Goal: Check status

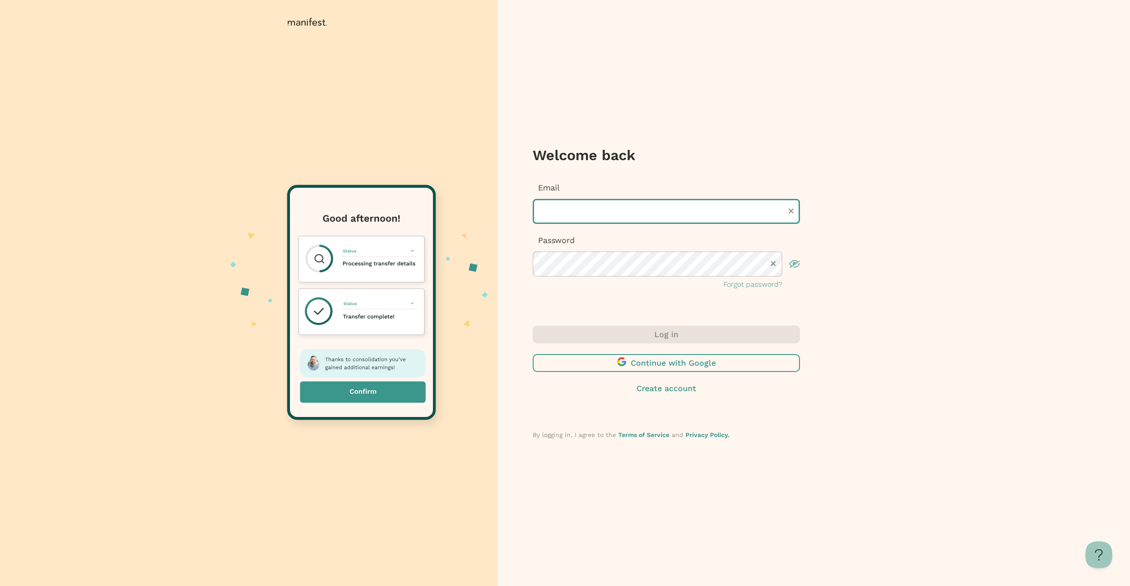
type input "**********"
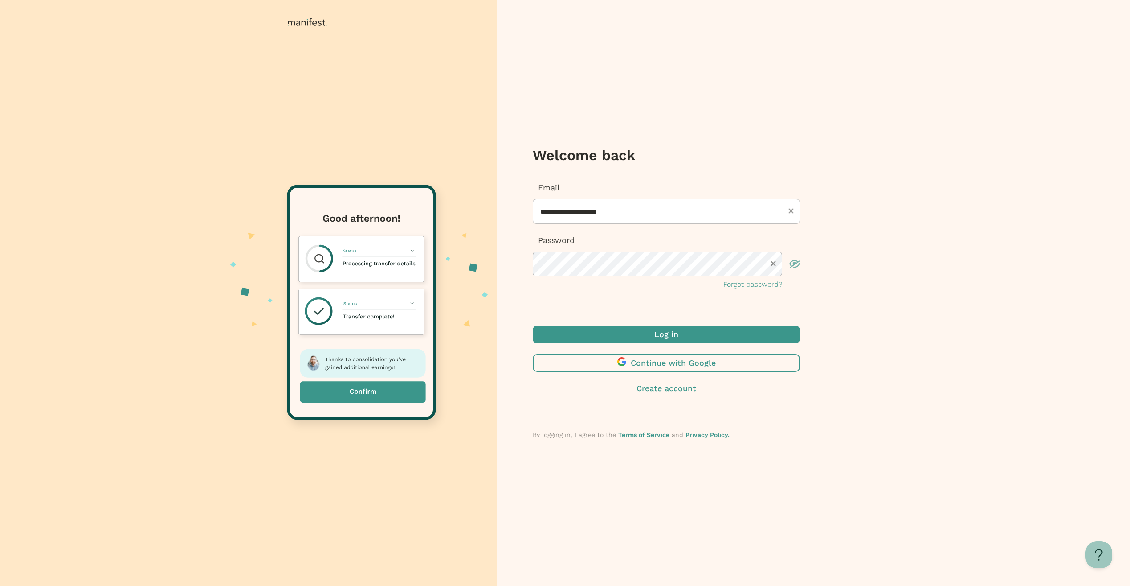
click at [656, 337] on div "Log in Continue with Google Create account" at bounding box center [666, 359] width 267 height 69
click at [656, 335] on span "submit" at bounding box center [666, 334] width 267 height 18
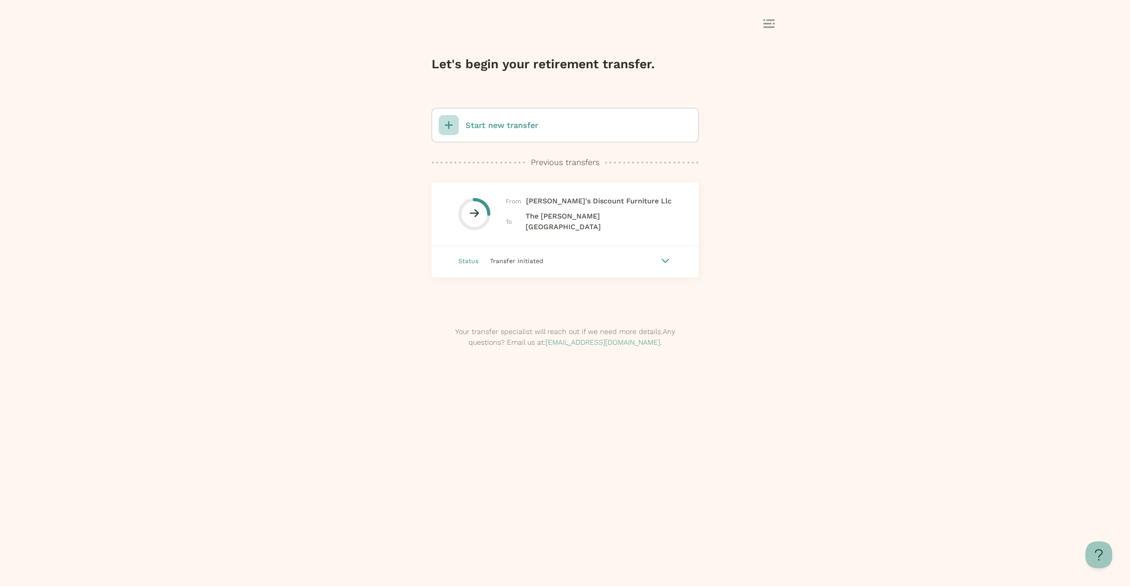
click at [670, 258] on icon at bounding box center [666, 260] width 8 height 4
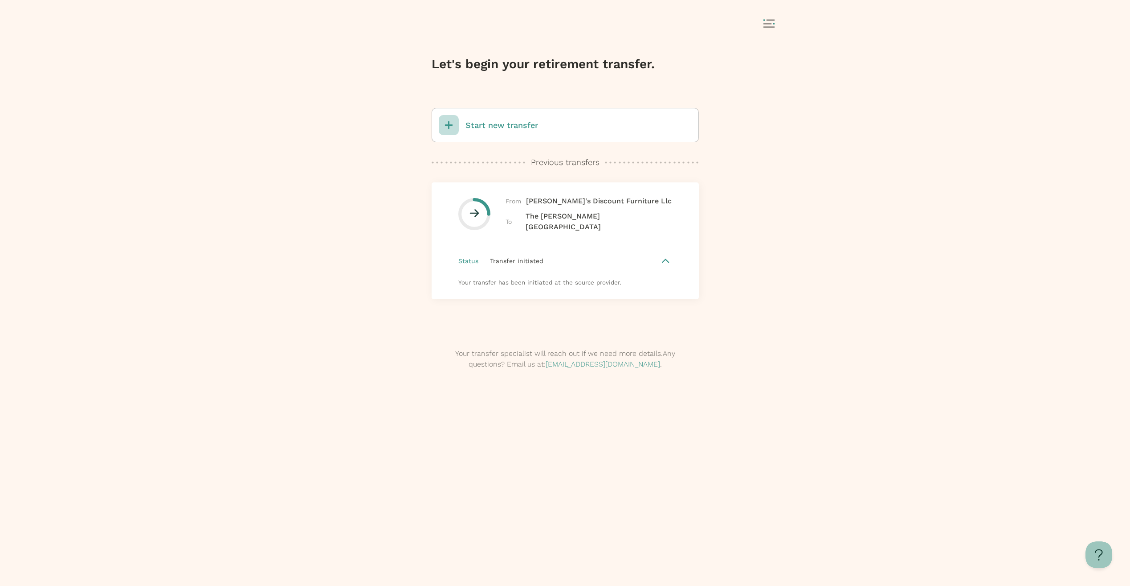
click at [520, 270] on div "Status Transfer initiated" at bounding box center [565, 260] width 267 height 29
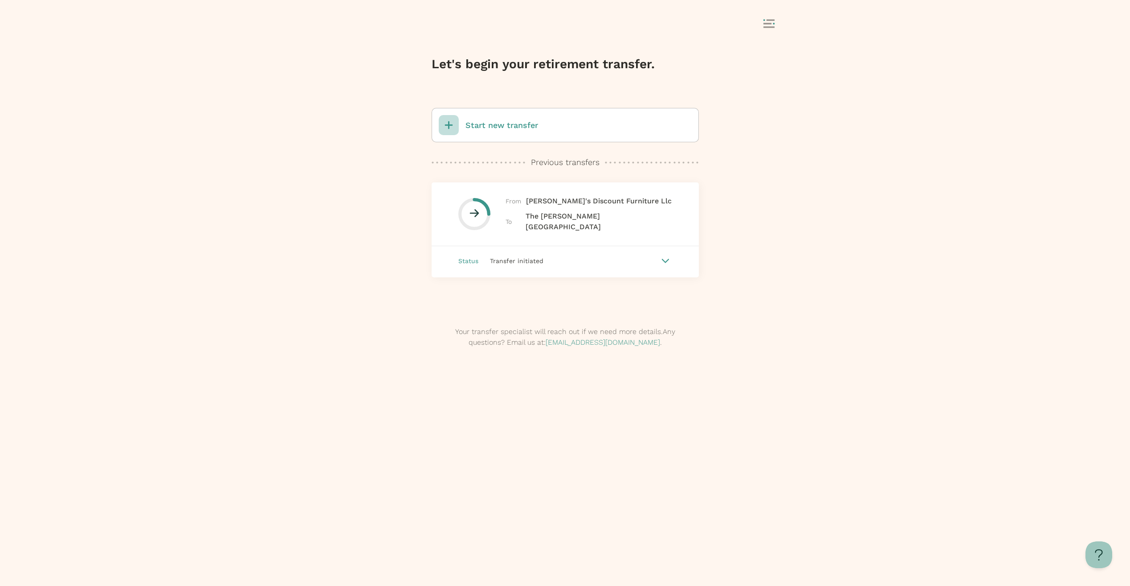
click at [557, 258] on div "Transfer initiated" at bounding box center [569, 261] width 180 height 10
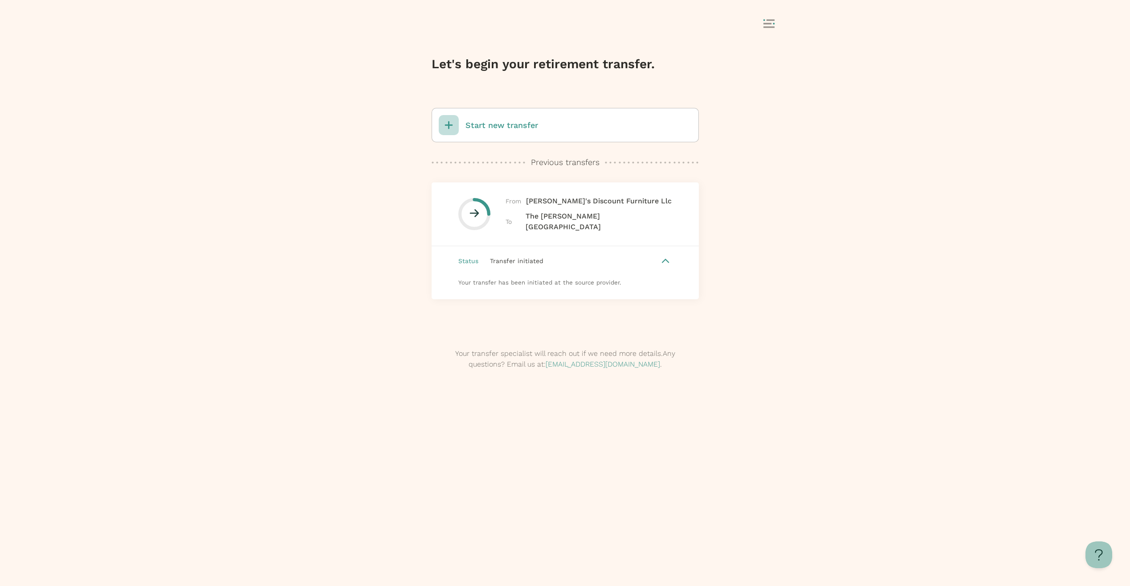
click at [572, 278] on div "Your transfer has been initiated at the source provider." at bounding box center [565, 287] width 267 height 24
click at [472, 257] on span "Status" at bounding box center [469, 261] width 20 height 10
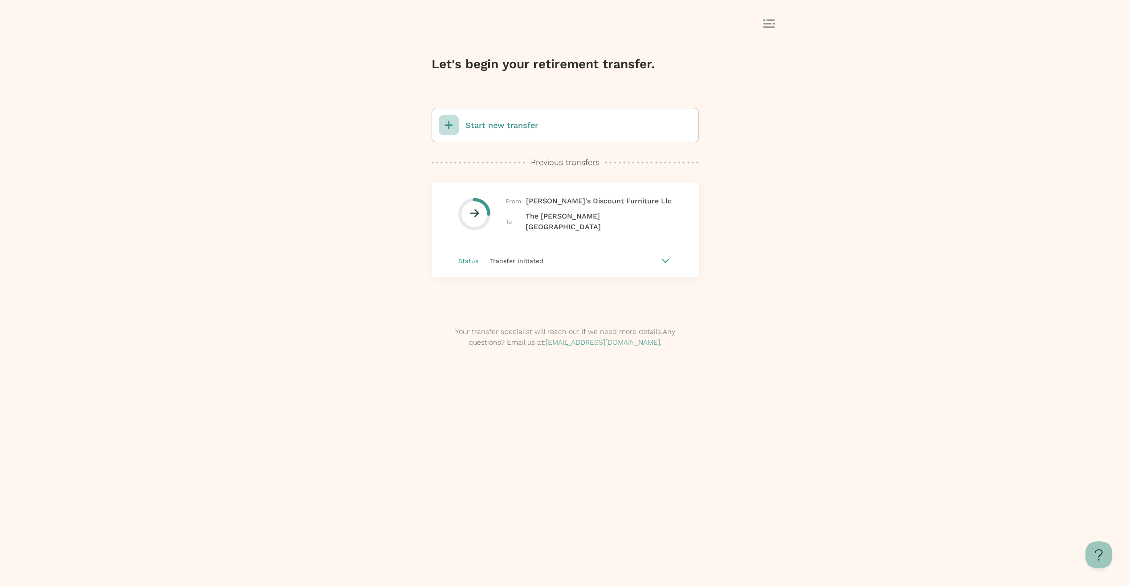
click at [768, 20] on rect at bounding box center [770, 19] width 8 height 1
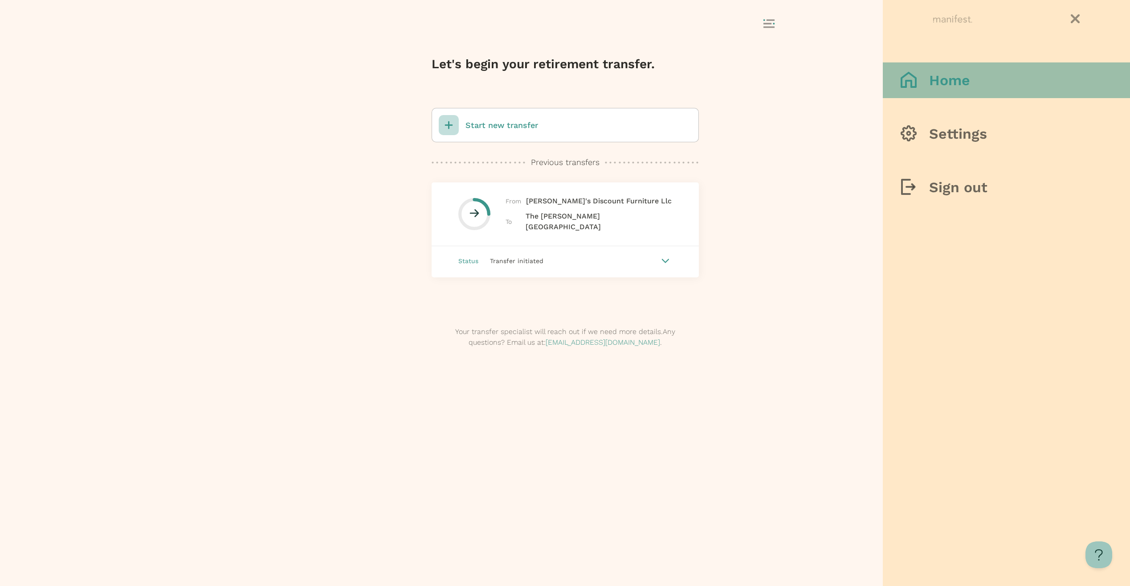
click at [941, 82] on h3 "Home" at bounding box center [950, 80] width 41 height 18
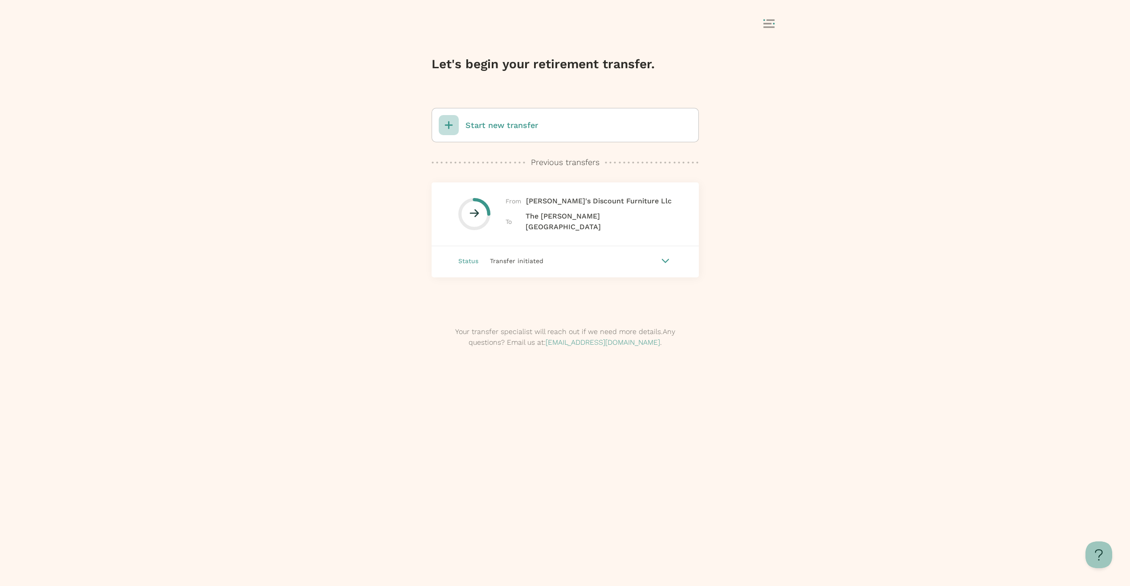
click at [666, 258] on icon at bounding box center [665, 260] width 7 height 4
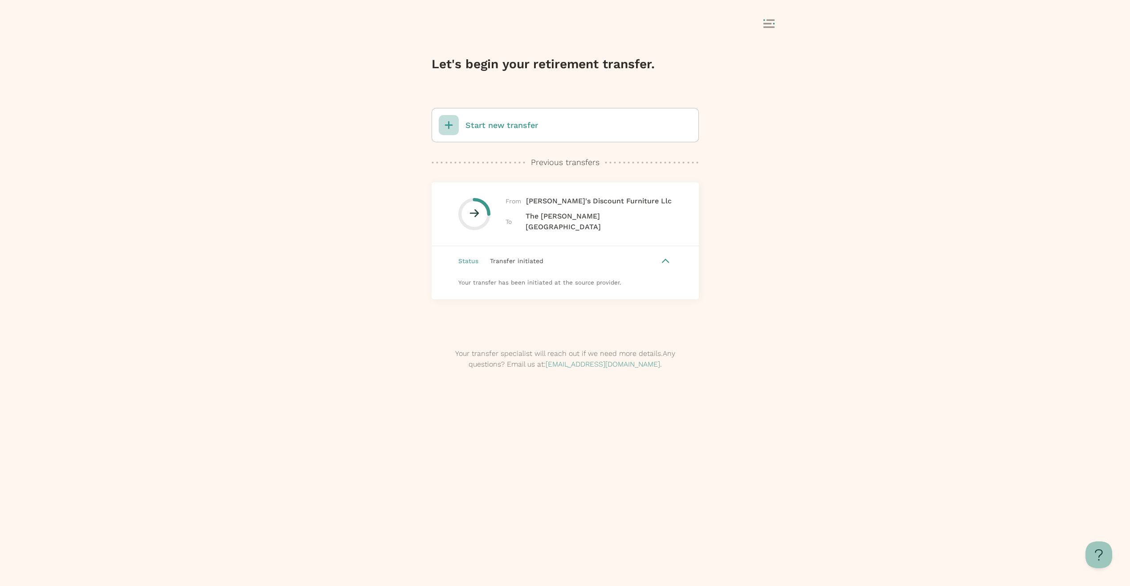
click at [671, 261] on div at bounding box center [665, 260] width 11 height 11
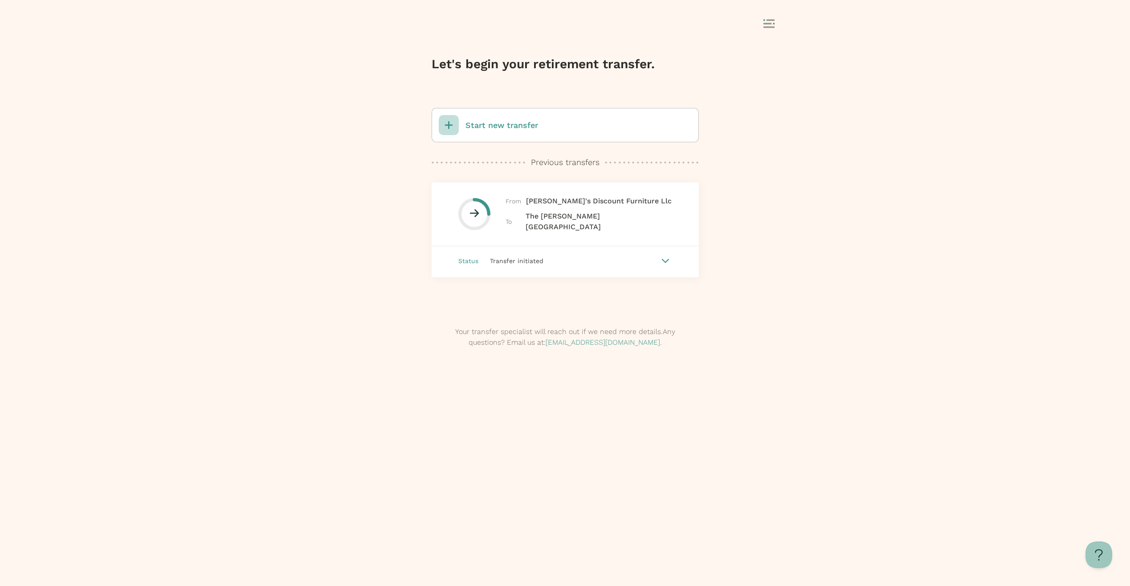
click at [773, 21] on icon at bounding box center [769, 23] width 11 height 9
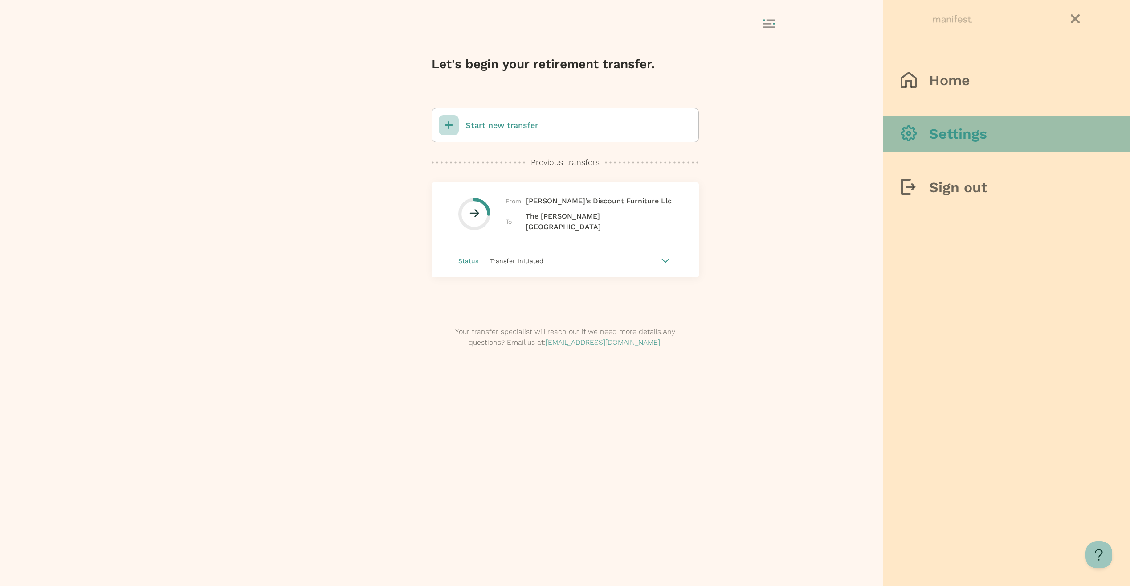
click at [929, 131] on div at bounding box center [915, 133] width 29 height 17
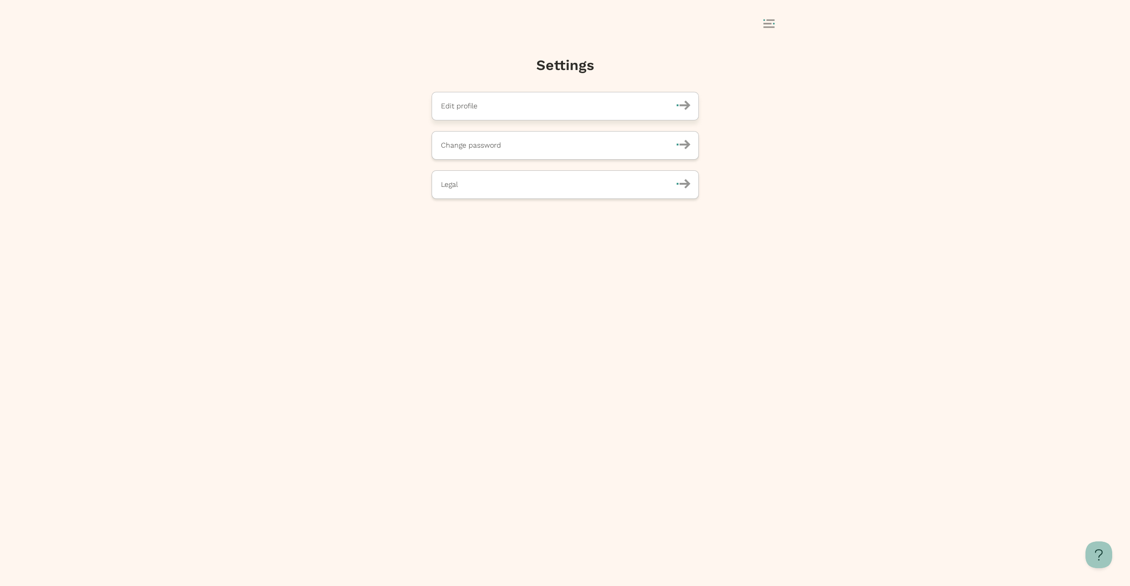
click at [584, 109] on p "Edit profile" at bounding box center [553, 106] width 225 height 11
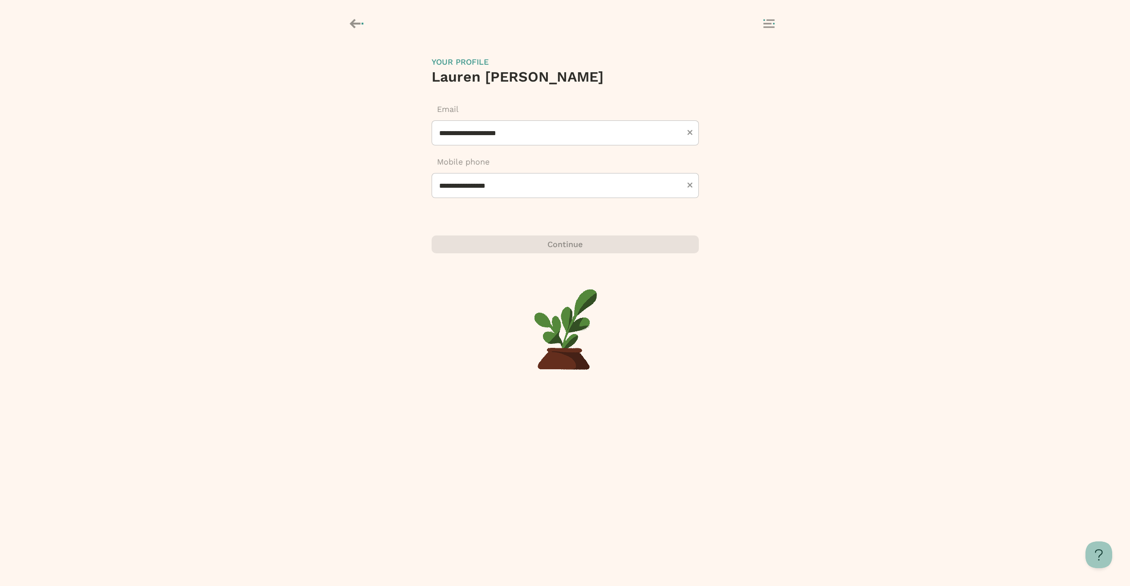
click at [360, 25] on icon at bounding box center [358, 23] width 16 height 15
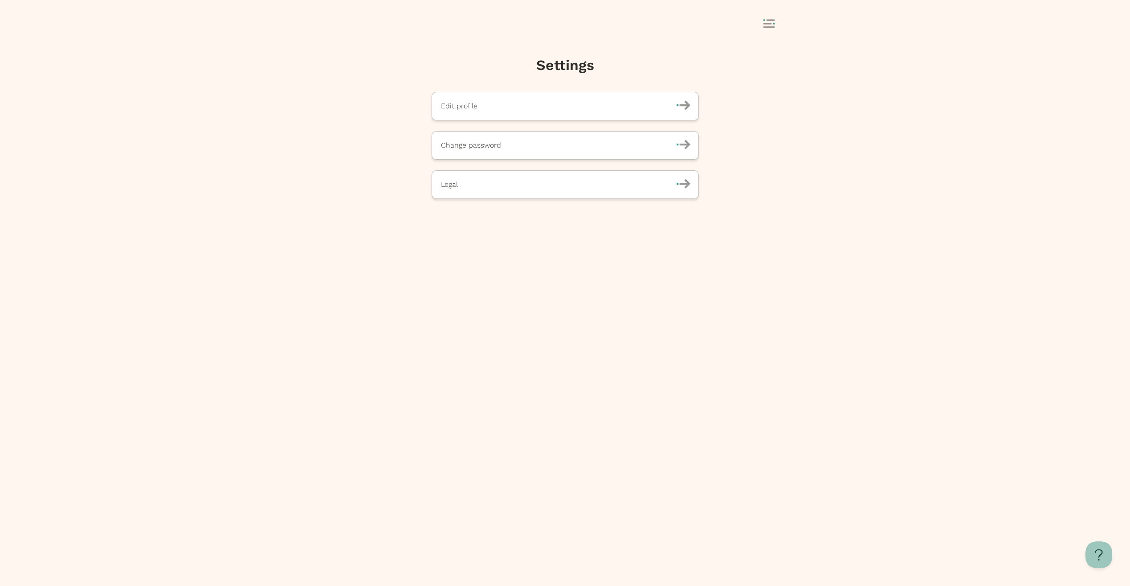
click at [770, 22] on icon at bounding box center [769, 23] width 11 height 9
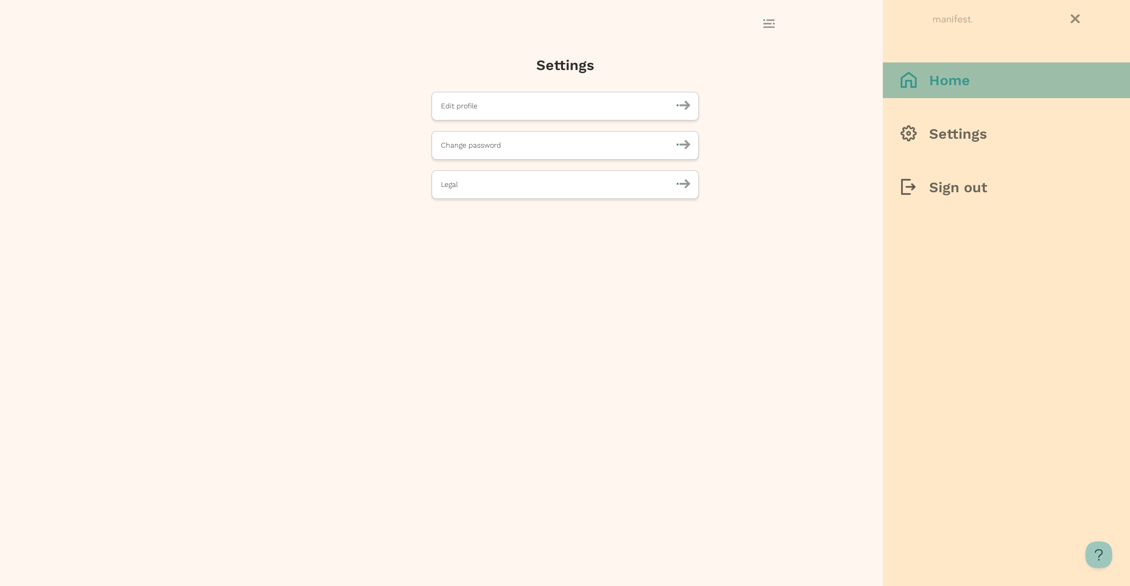
click at [928, 89] on button "Home" at bounding box center [1006, 80] width 247 height 36
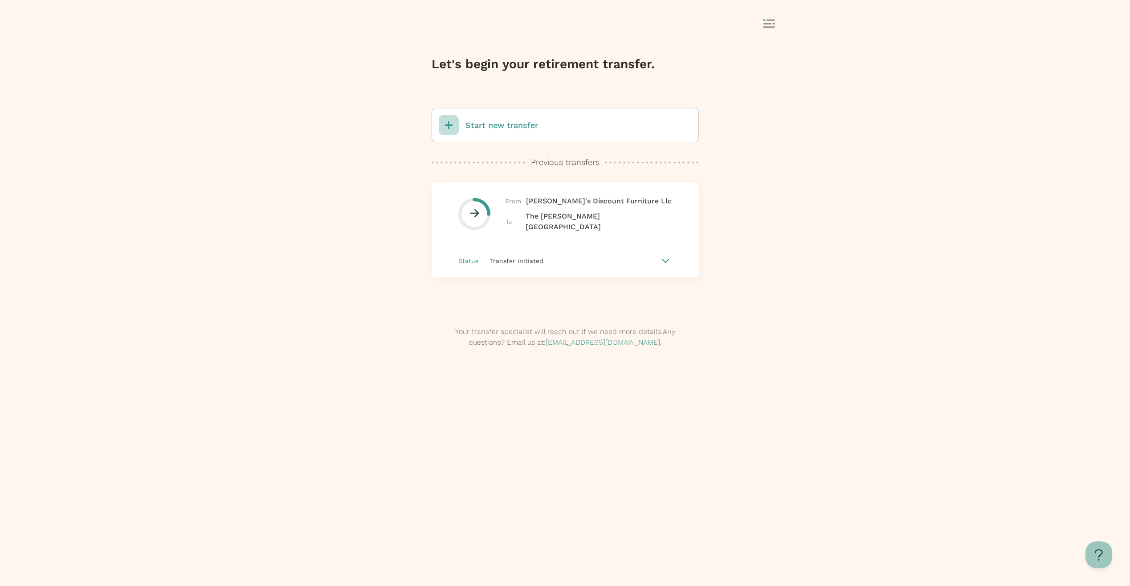
click at [479, 209] on icon at bounding box center [475, 213] width 10 height 8
click at [540, 210] on div "From [PERSON_NAME]'s Discount Furniture Llc To The [PERSON_NAME][GEOGRAPHIC_DAT…" at bounding box center [589, 214] width 167 height 37
click at [668, 258] on icon at bounding box center [665, 260] width 7 height 4
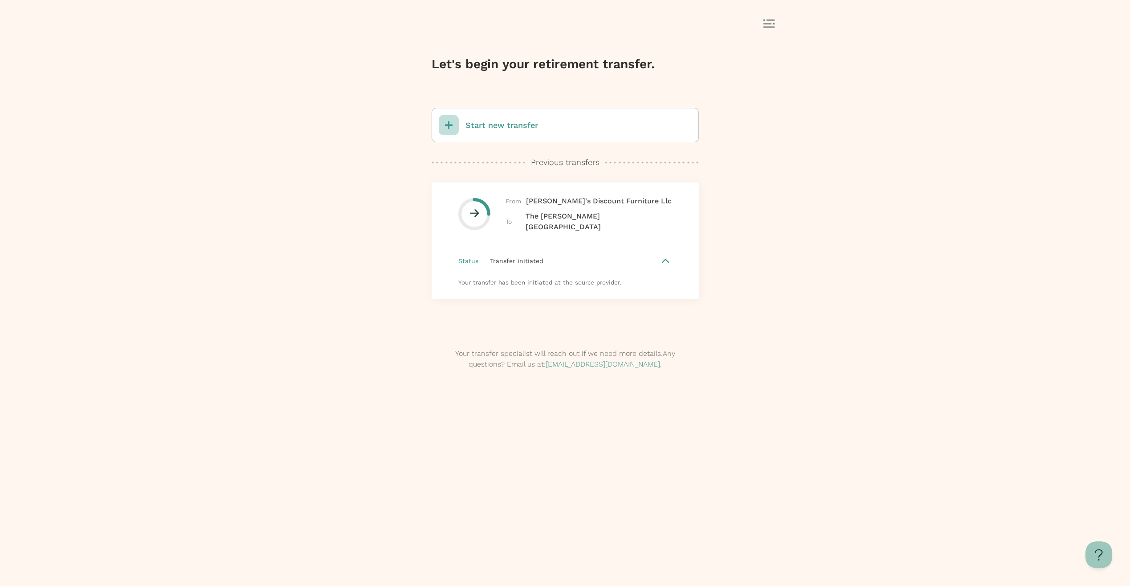
click at [551, 279] on div "Your transfer has been initiated at the source provider." at bounding box center [565, 287] width 267 height 24
click at [528, 258] on span "Transfer initiated" at bounding box center [516, 260] width 53 height 7
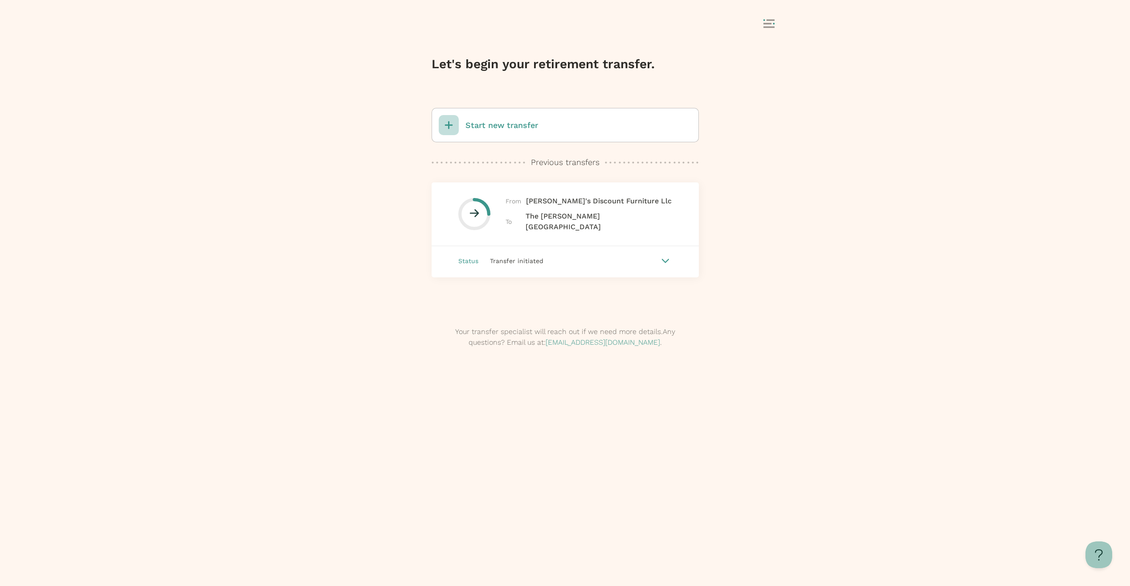
click at [473, 256] on span "Status" at bounding box center [469, 261] width 20 height 10
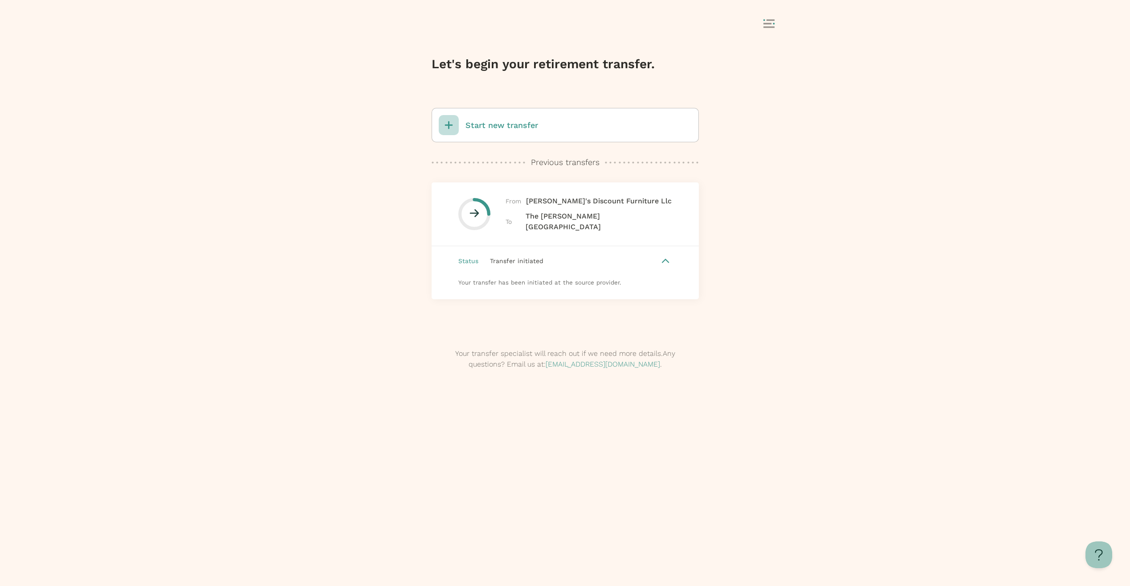
click at [623, 361] on link "[EMAIL_ADDRESS][DOMAIN_NAME]" at bounding box center [603, 364] width 115 height 8
